Goal: Information Seeking & Learning: Understand process/instructions

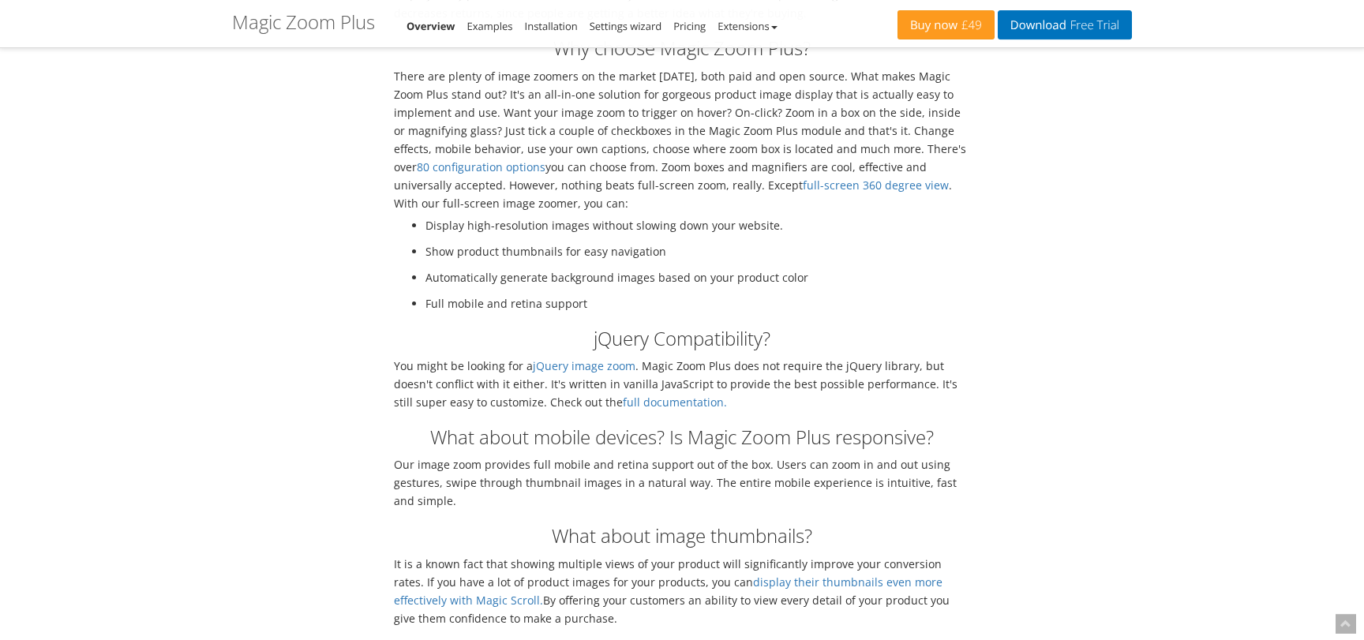
scroll to position [4547, 0]
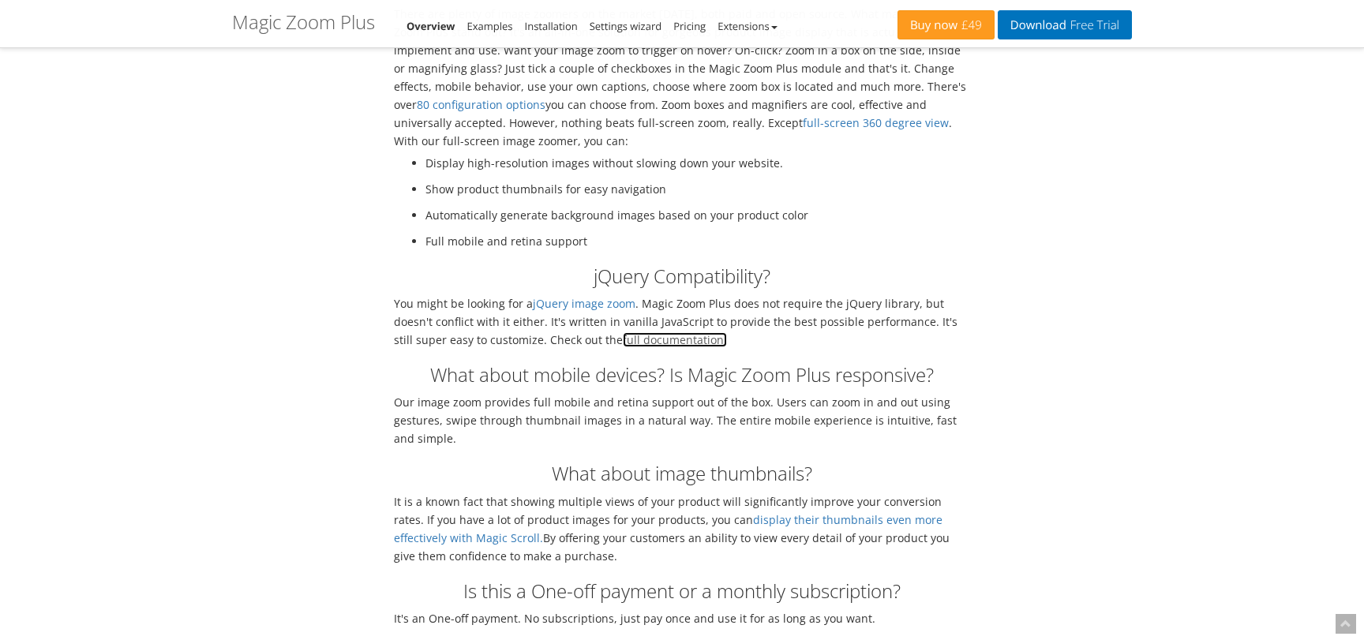
click at [650, 332] on link "full documentation." at bounding box center [675, 339] width 104 height 15
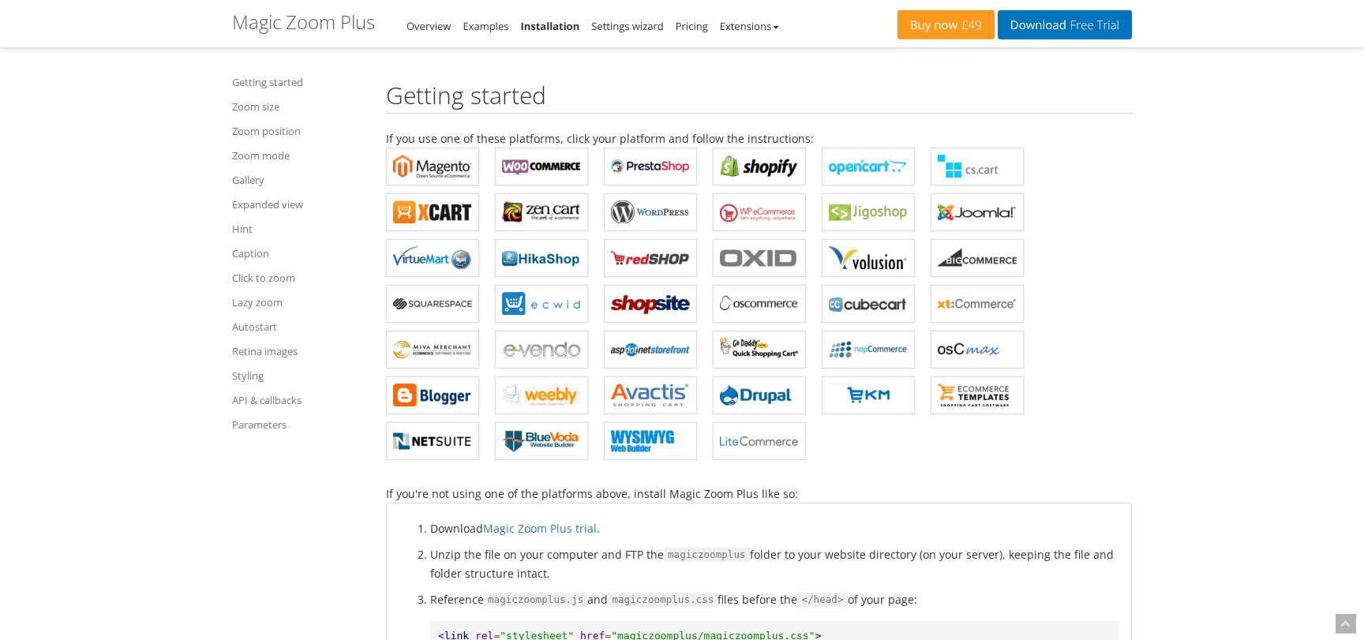
scroll to position [796, 0]
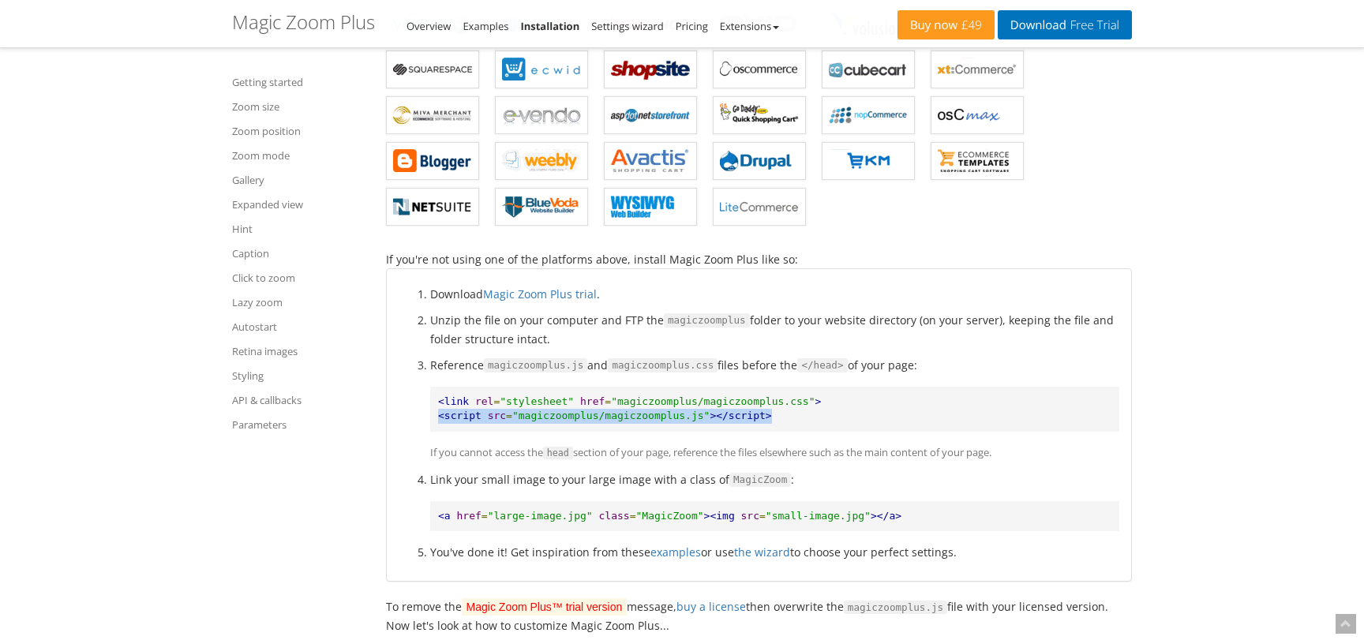
drag, startPoint x: 761, startPoint y: 417, endPoint x: 437, endPoint y: 429, distance: 323.9
click at [437, 429] on pre "<link rel = "stylesheet" href = "magiczoomplus/magiczoomplus.css" > <script src…" at bounding box center [774, 409] width 689 height 45
copy pre "<script src = "magiczoomplus/magiczoomplus.js" ></script>"
click at [1091, 405] on pre "<link rel = "stylesheet" href = "magiczoomplus/magiczoomplus.css" > <script src…" at bounding box center [774, 409] width 689 height 45
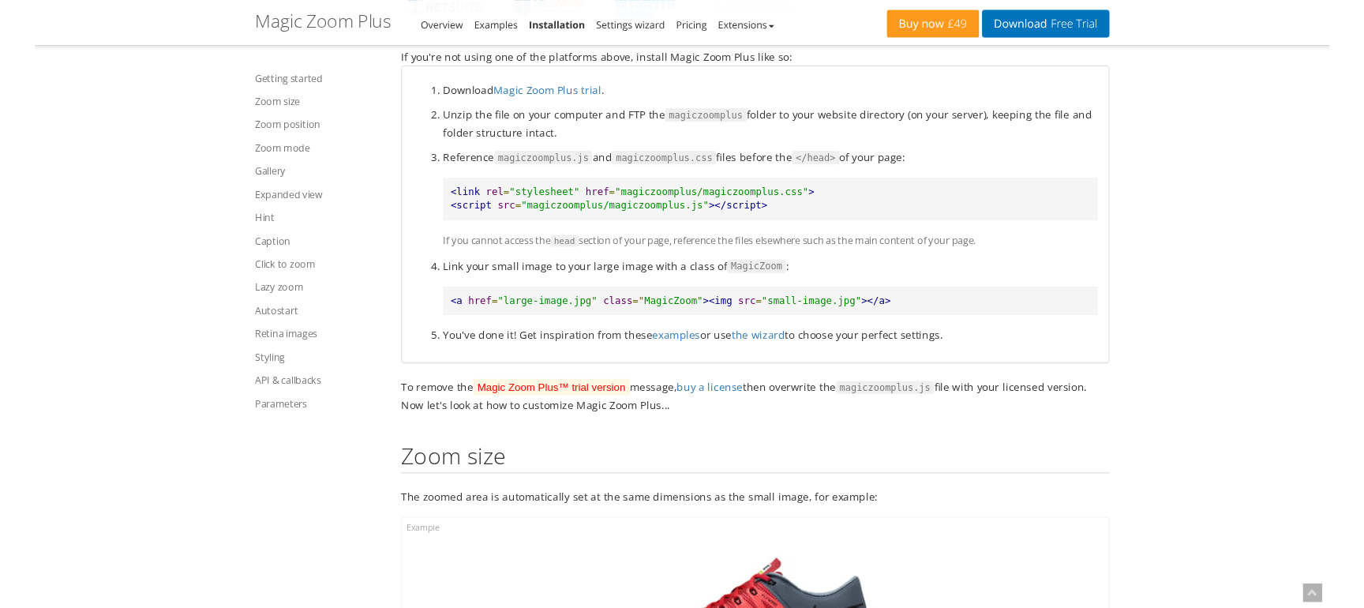
scroll to position [1052, 0]
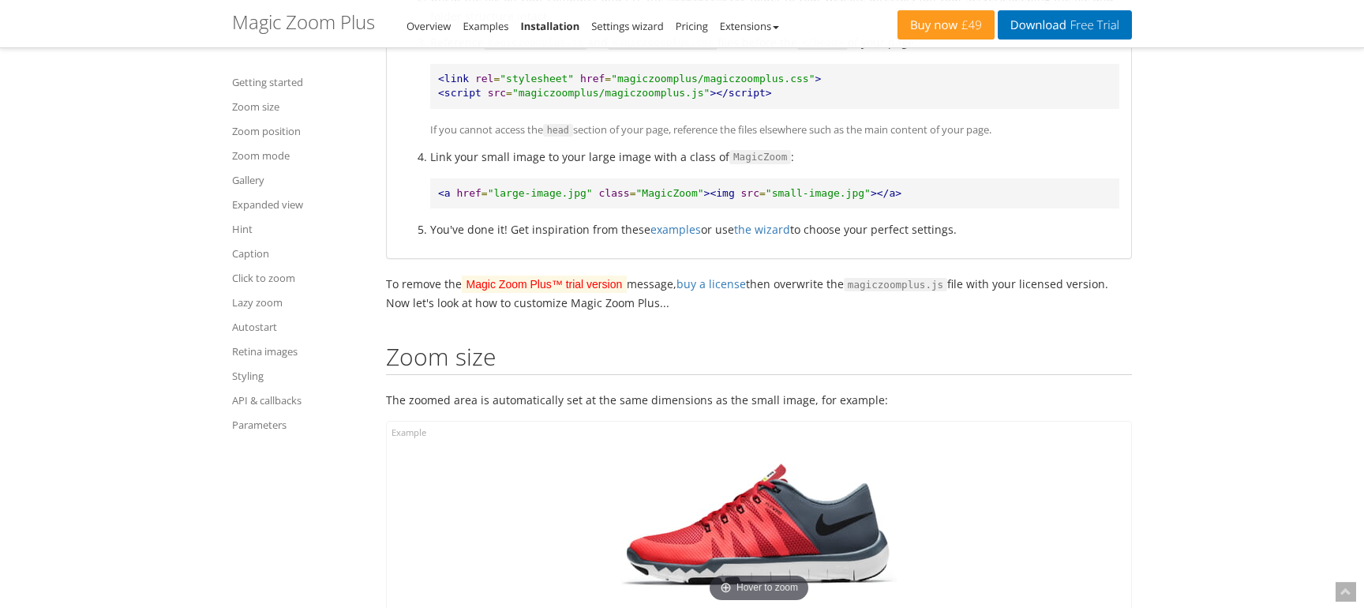
scroll to position [1090, 0]
